Goal: Information Seeking & Learning: Compare options

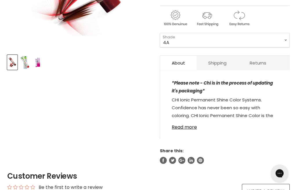
scroll to position [183, 0]
click at [185, 124] on link "Read more" at bounding box center [225, 125] width 106 height 9
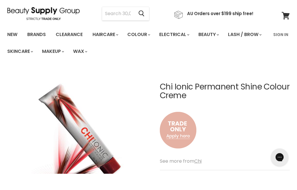
scroll to position [19, 0]
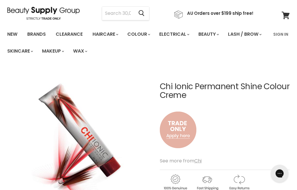
click at [186, 129] on img "Main content" at bounding box center [178, 130] width 37 height 48
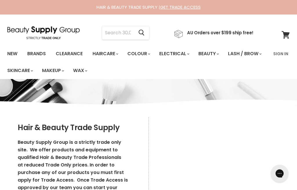
click at [69, 138] on p "Beauty Supply Group is a strictly trade only site. We offer products and equipm…" at bounding box center [74, 168] width 113 height 60
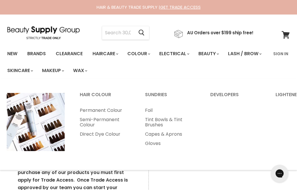
click at [111, 133] on link "Direct Dye Colour" at bounding box center [105, 133] width 64 height 9
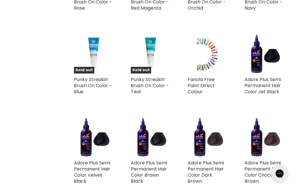
scroll to position [944, 0]
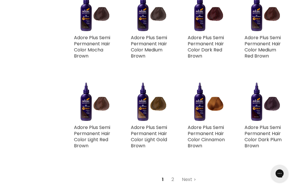
click at [187, 174] on link "Next" at bounding box center [189, 179] width 21 height 10
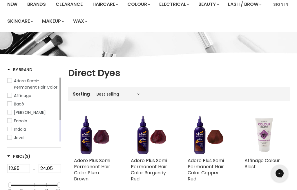
scroll to position [7, 0]
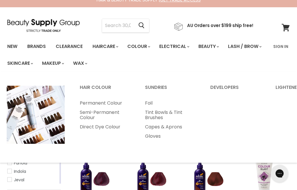
click at [115, 100] on link "Permanent Colour" at bounding box center [105, 102] width 64 height 9
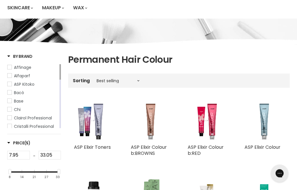
scroll to position [63, 0]
click at [16, 109] on span "Chi" at bounding box center [17, 109] width 7 height 6
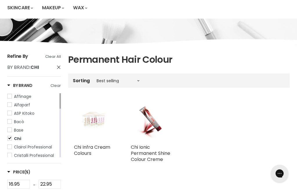
click at [13, 107] on link "Alfaparf" at bounding box center [32, 105] width 51 height 6
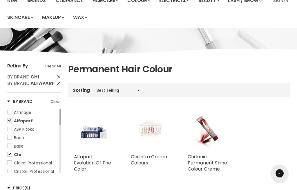
scroll to position [53, 0]
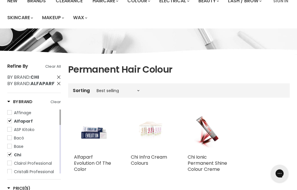
click at [29, 122] on span "Alfaparf" at bounding box center [23, 121] width 19 height 6
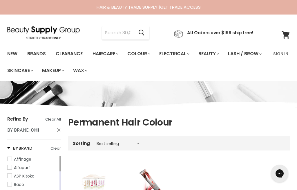
click at [71, 59] on link "Clearance" at bounding box center [69, 54] width 36 height 12
